Goal: Check status: Check status

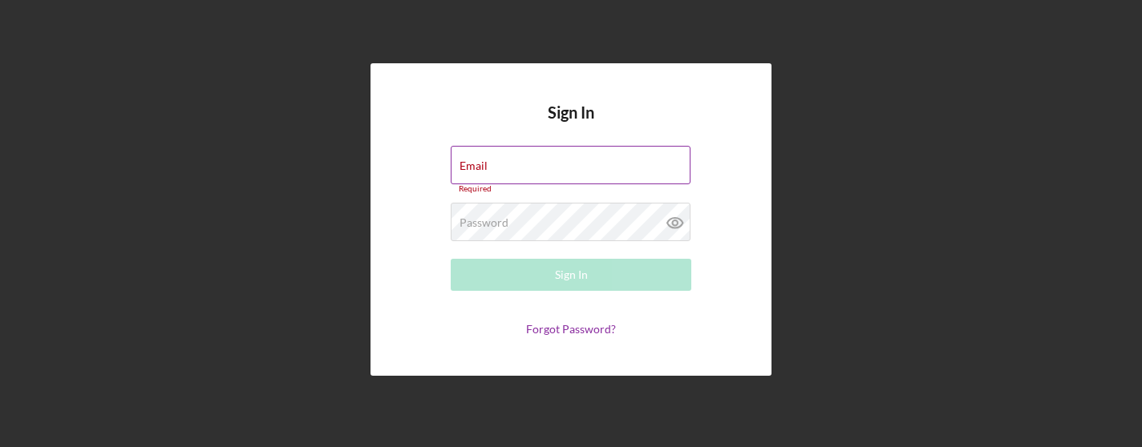
click at [546, 162] on div "Email Required" at bounding box center [571, 170] width 241 height 48
type input "[PERSON_NAME][EMAIL_ADDRESS][PERSON_NAME][DOMAIN_NAME]"
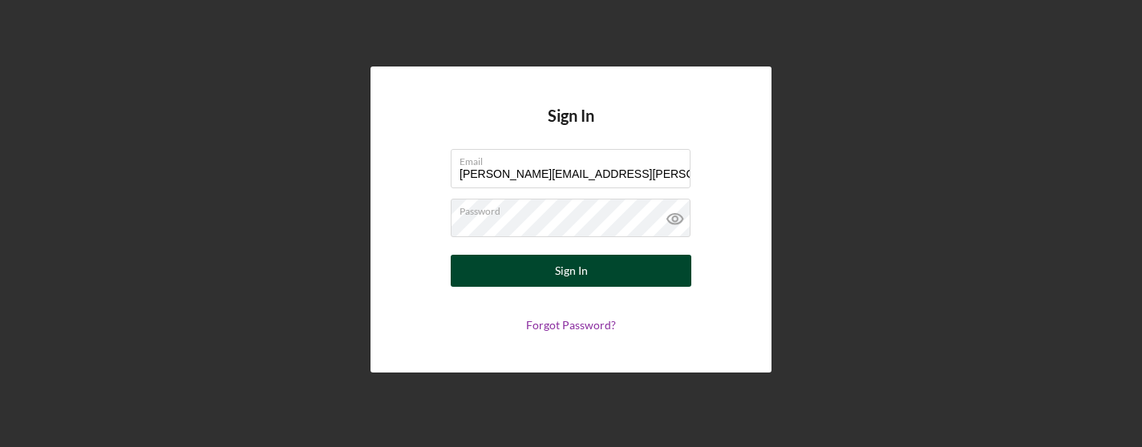
click at [584, 277] on div "Sign In" at bounding box center [571, 271] width 33 height 32
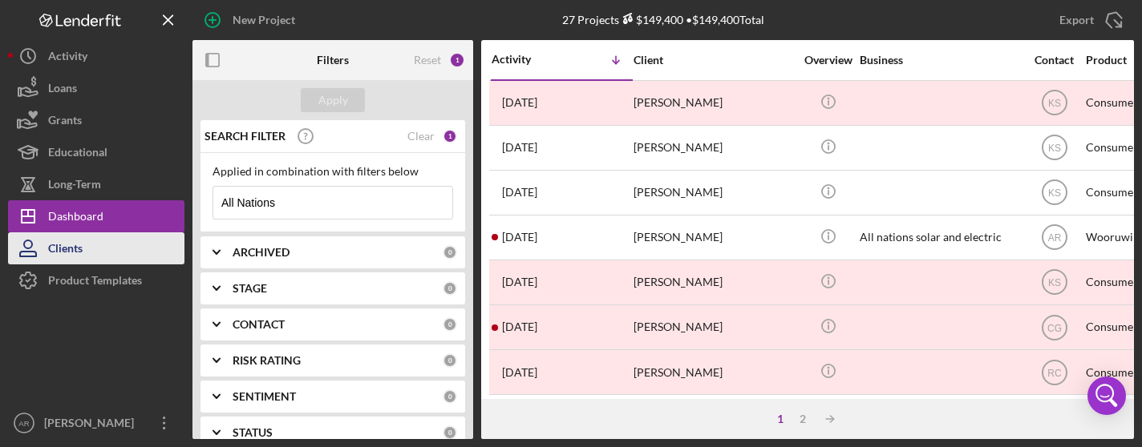
drag, startPoint x: 304, startPoint y: 200, endPoint x: 112, endPoint y: 262, distance: 201.4
click at [112, 262] on div "New Project 27 Projects $149,400 • $149,400 Total All Nations Export Icon/Expor…" at bounding box center [571, 219] width 1126 height 439
type input "D"
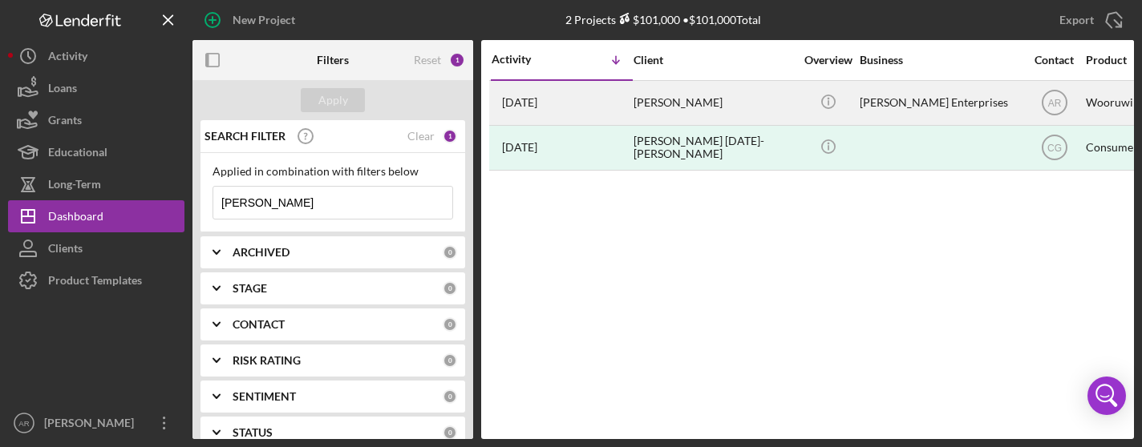
type input "[PERSON_NAME]"
click at [684, 100] on div "[PERSON_NAME]" at bounding box center [714, 103] width 160 height 43
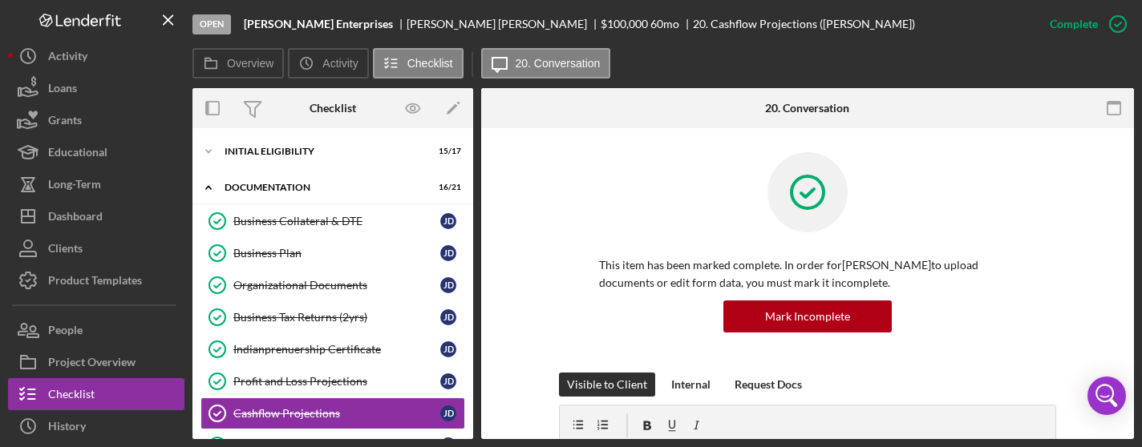
scroll to position [128, 0]
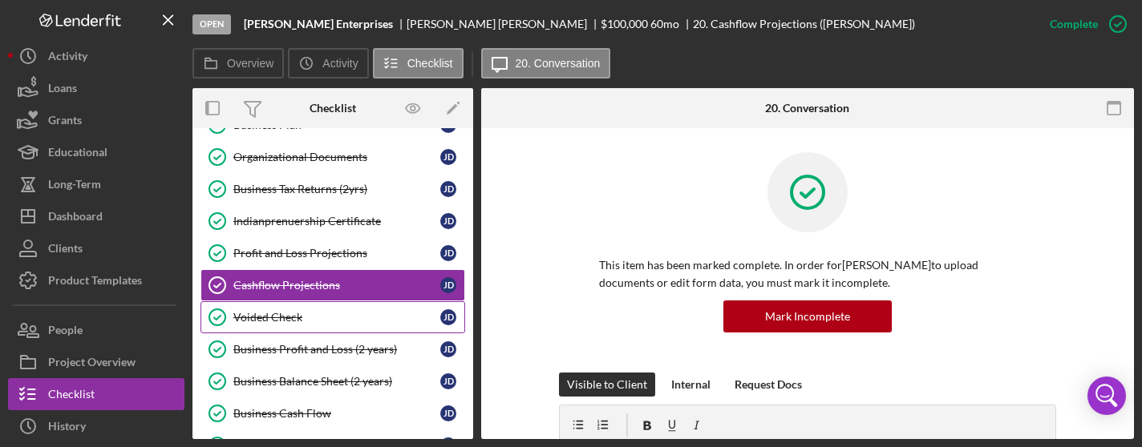
click at [316, 311] on div "Voided Check" at bounding box center [336, 317] width 207 height 13
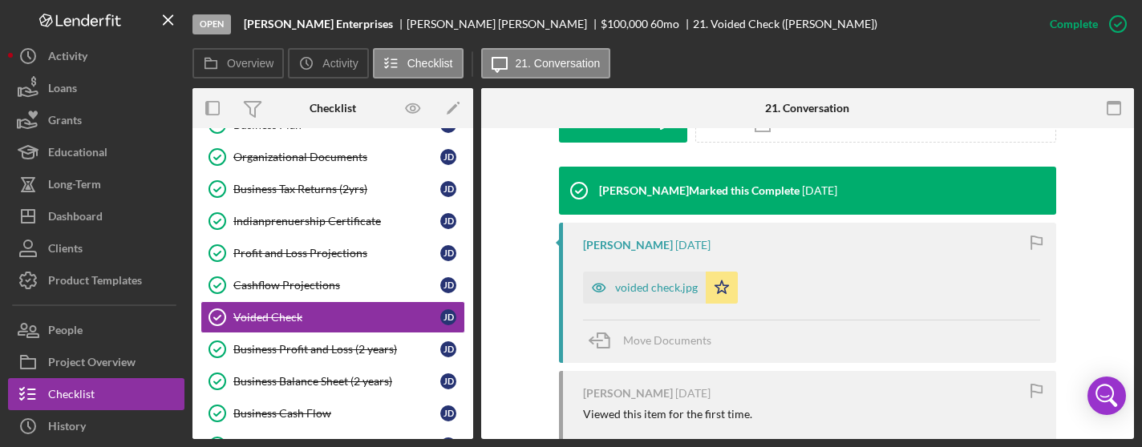
scroll to position [500, 0]
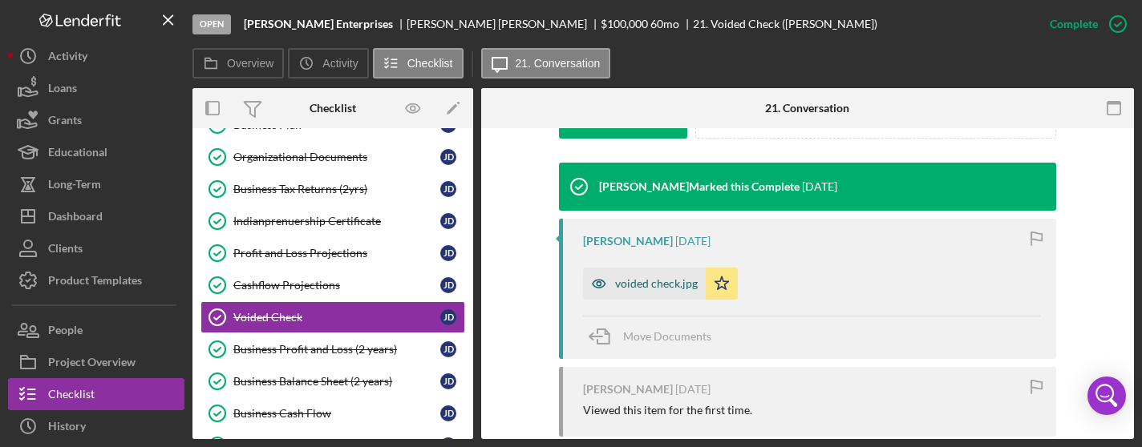
click at [666, 284] on div "voided check.jpg" at bounding box center [656, 283] width 83 height 13
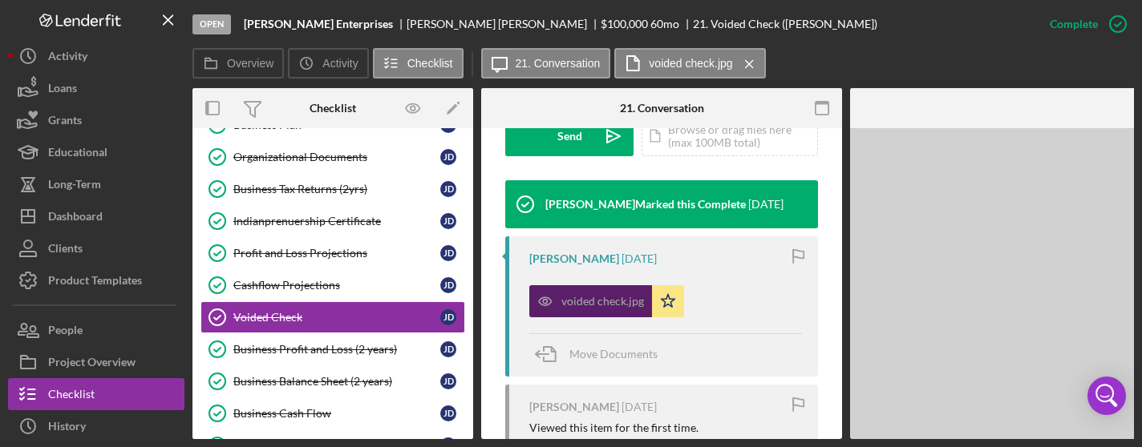
scroll to position [519, 0]
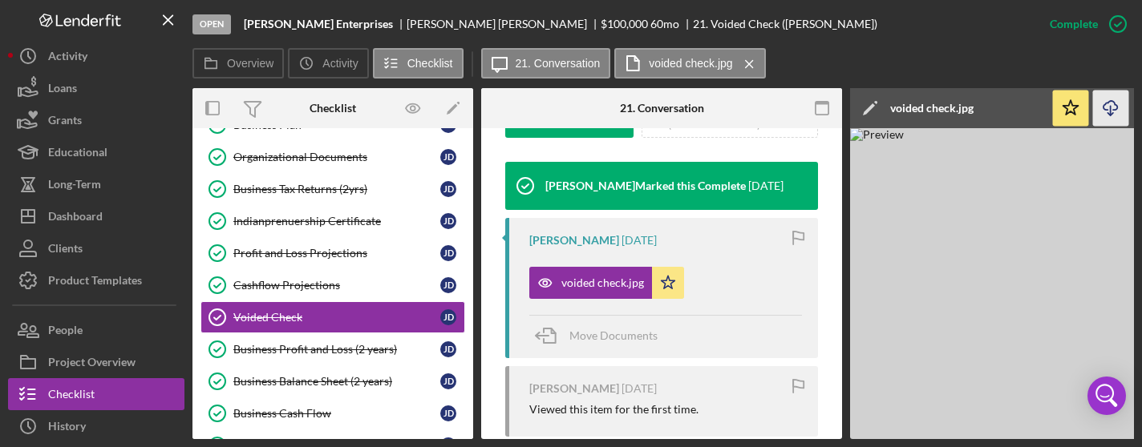
click at [1105, 104] on icon "button" at bounding box center [1110, 105] width 14 height 9
drag, startPoint x: 468, startPoint y: 211, endPoint x: 481, endPoint y: 120, distance: 91.5
click at [481, 120] on div "Overview Internal Workflow Stage Open Icon/Dropdown Arrow Archive (can unarchiv…" at bounding box center [662, 263] width 941 height 351
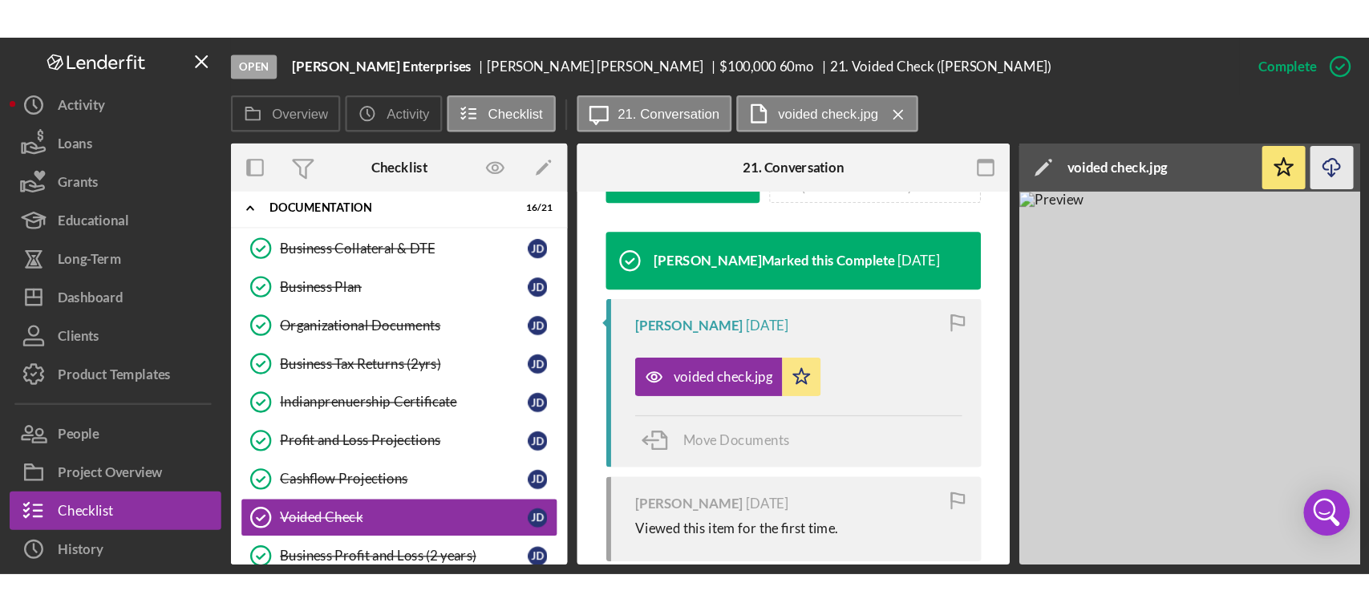
scroll to position [0, 0]
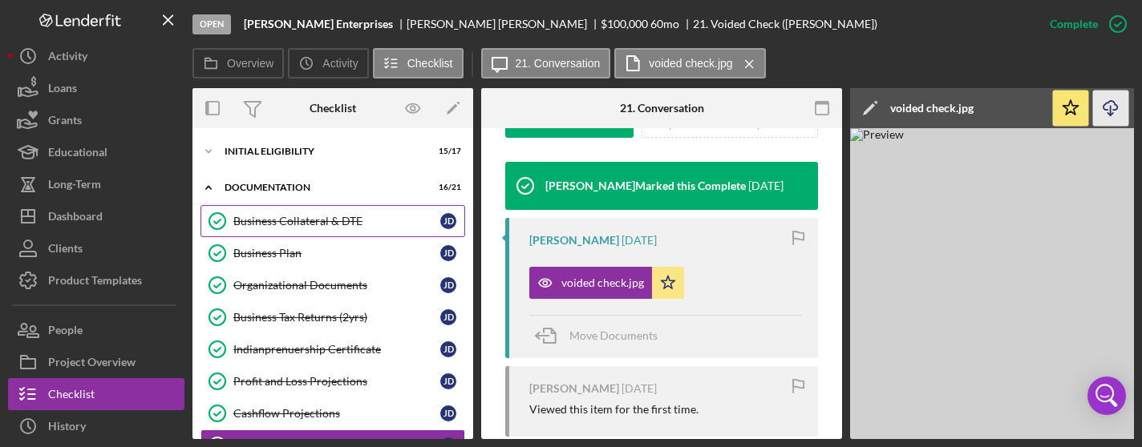
click at [299, 220] on div "Business Collateral & DTE" at bounding box center [336, 221] width 207 height 13
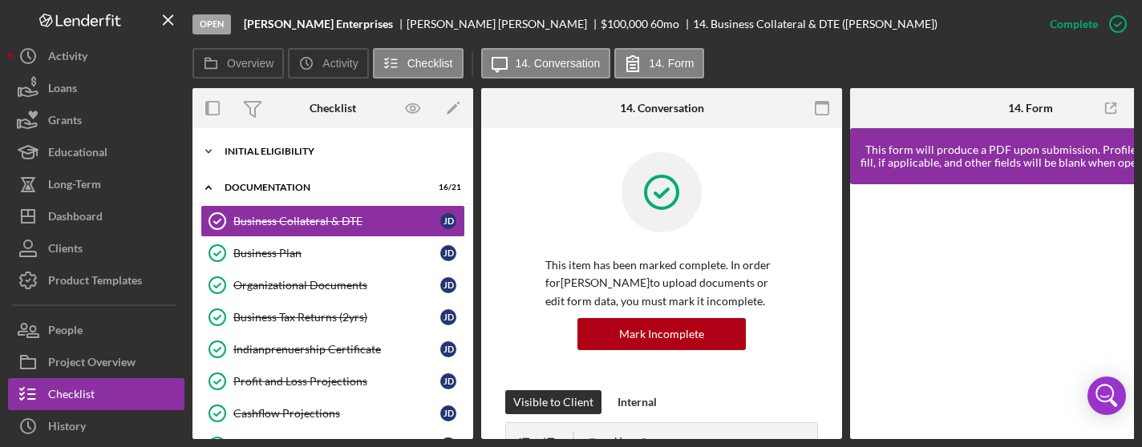
click at [259, 145] on div "Icon/Expander Initial Eligibility 15 / 17" at bounding box center [332, 152] width 281 height 32
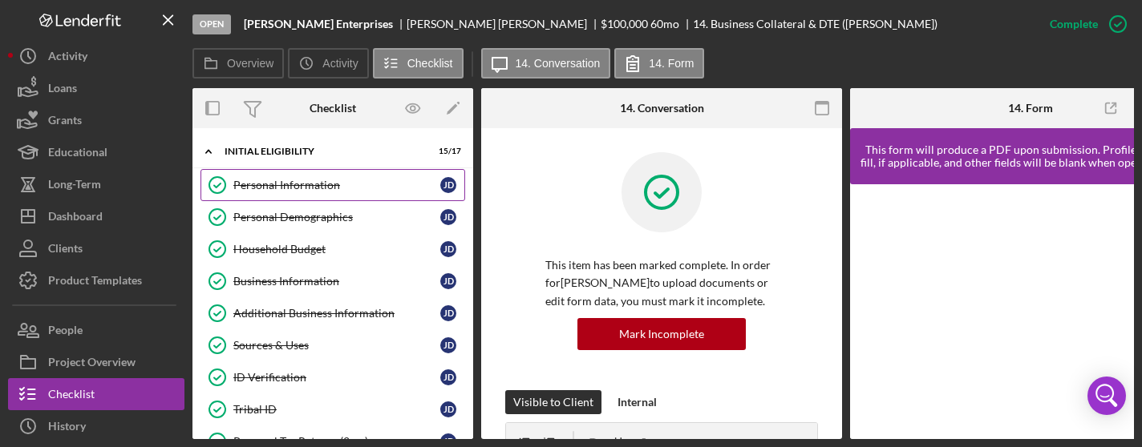
click at [270, 176] on link "Personal Information Personal Information [PERSON_NAME]" at bounding box center [332, 185] width 265 height 32
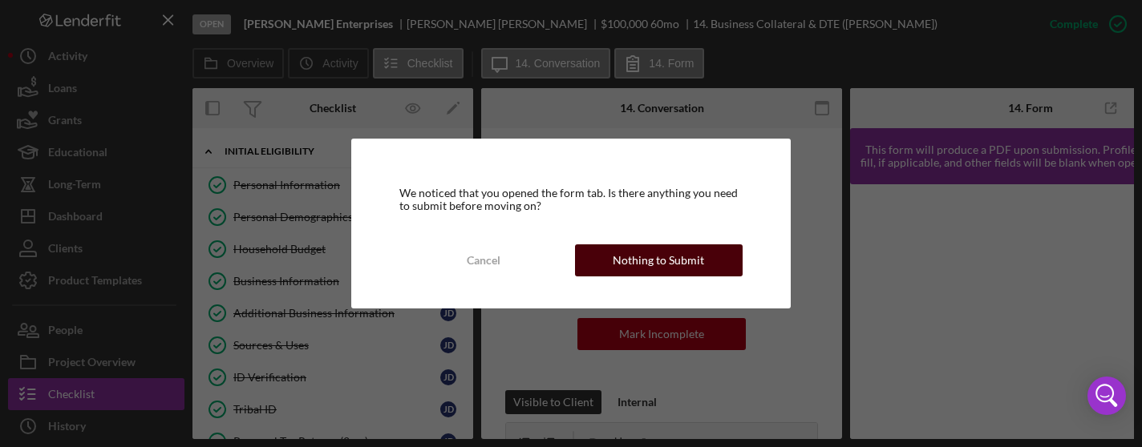
click at [667, 248] on div "Nothing to Submit" at bounding box center [658, 261] width 91 height 32
